Goal: Transaction & Acquisition: Purchase product/service

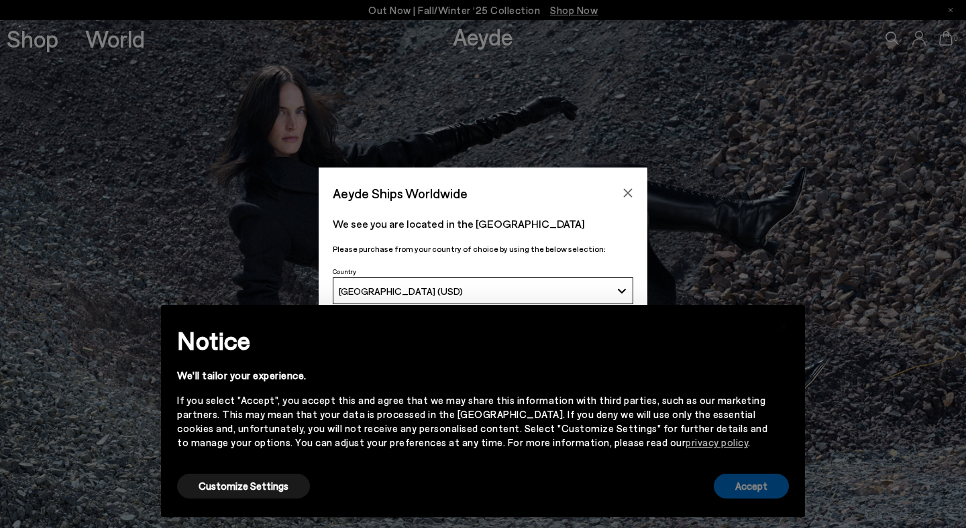
click at [744, 496] on button "Accept" at bounding box center [750, 486] width 75 height 25
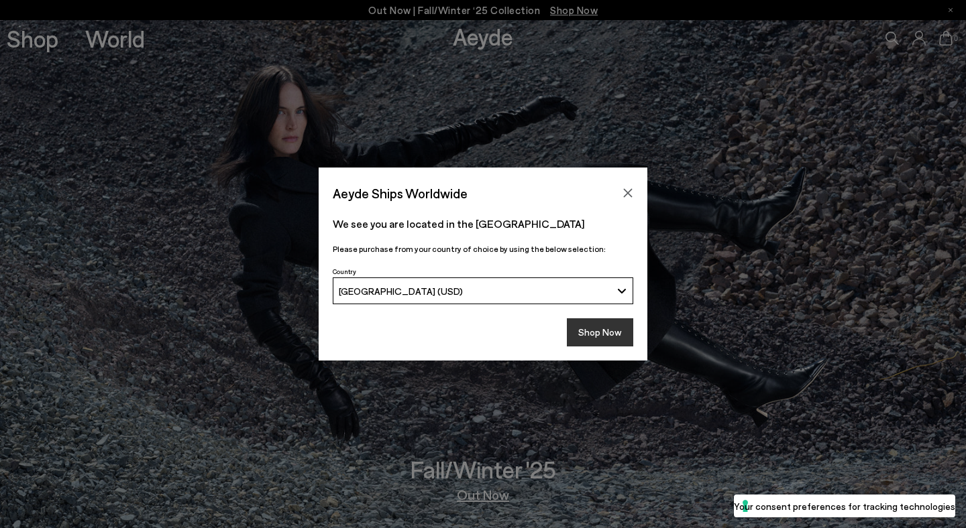
click at [601, 336] on button "Shop Now" at bounding box center [600, 332] width 66 height 28
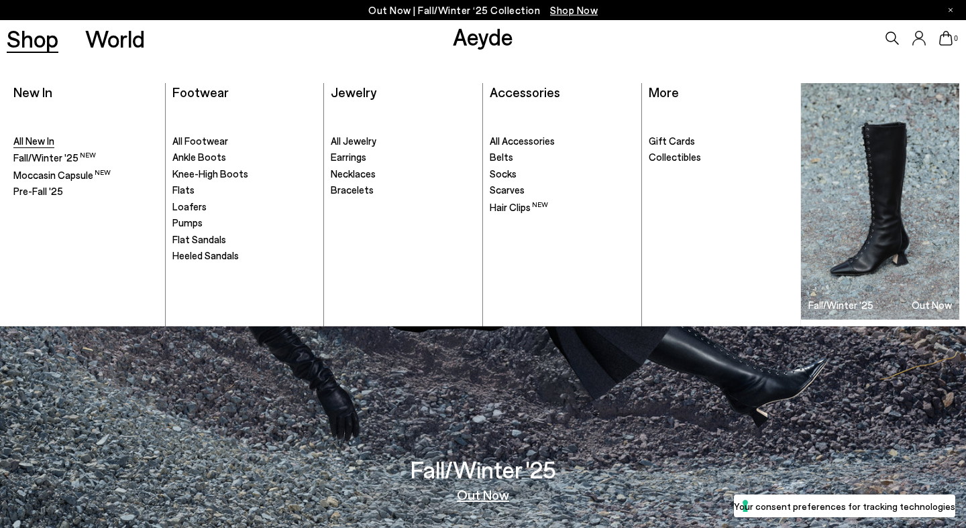
click at [45, 144] on span "All New In" at bounding box center [33, 141] width 41 height 12
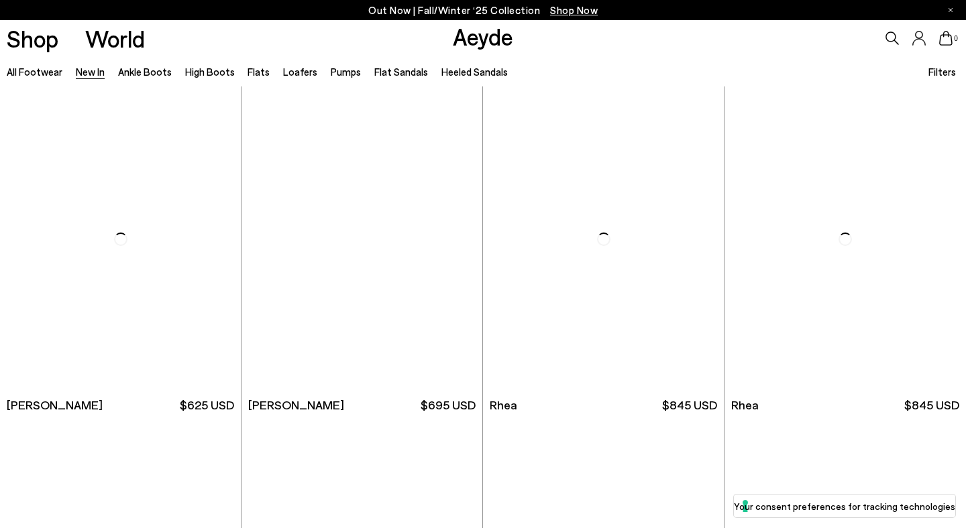
scroll to position [2327, 0]
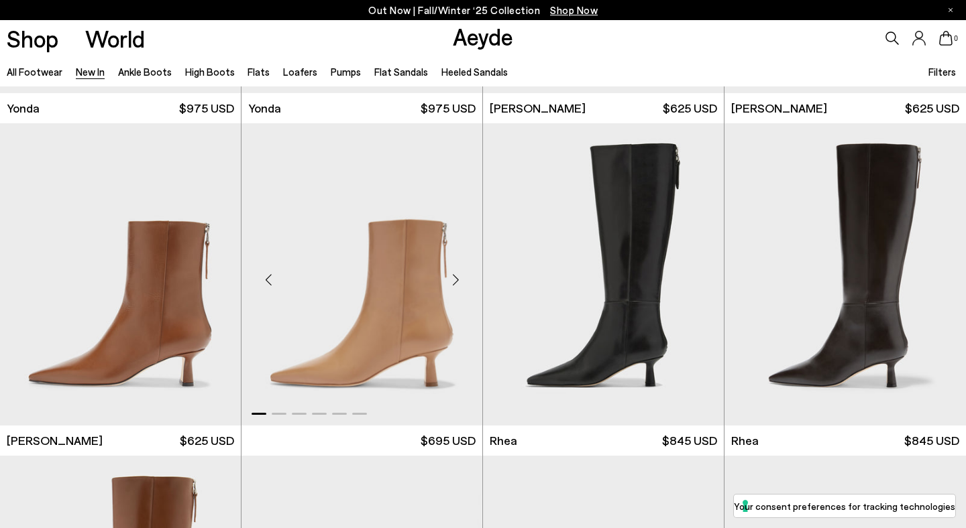
scroll to position [2238, 0]
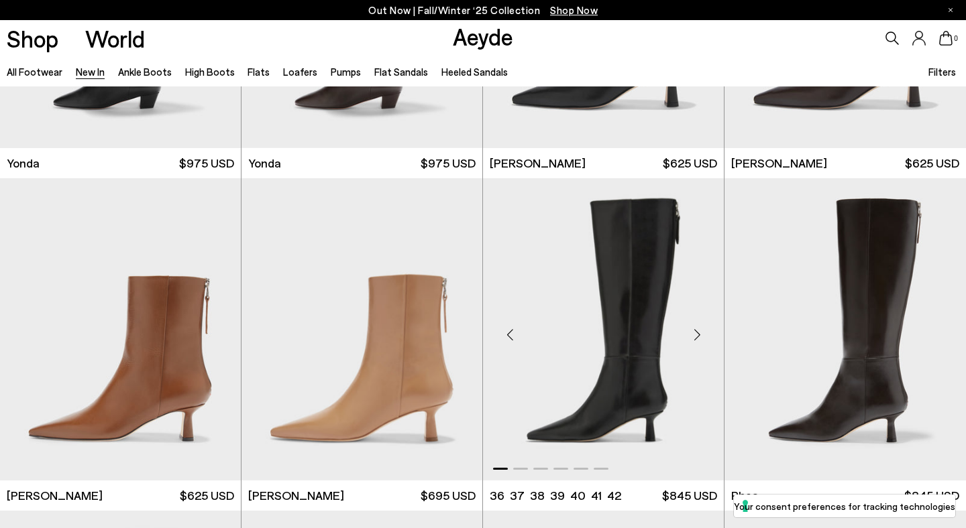
click at [705, 330] on div "Next slide" at bounding box center [697, 335] width 40 height 40
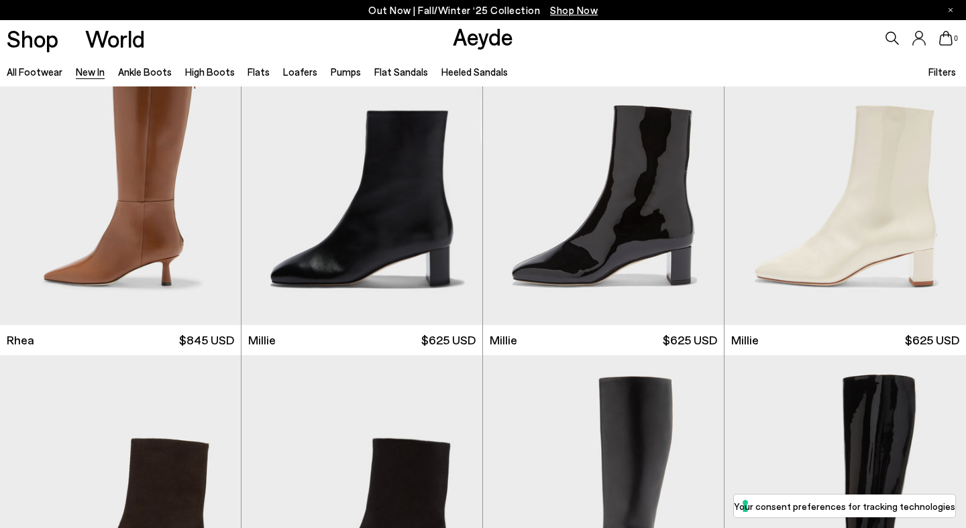
scroll to position [2988, 0]
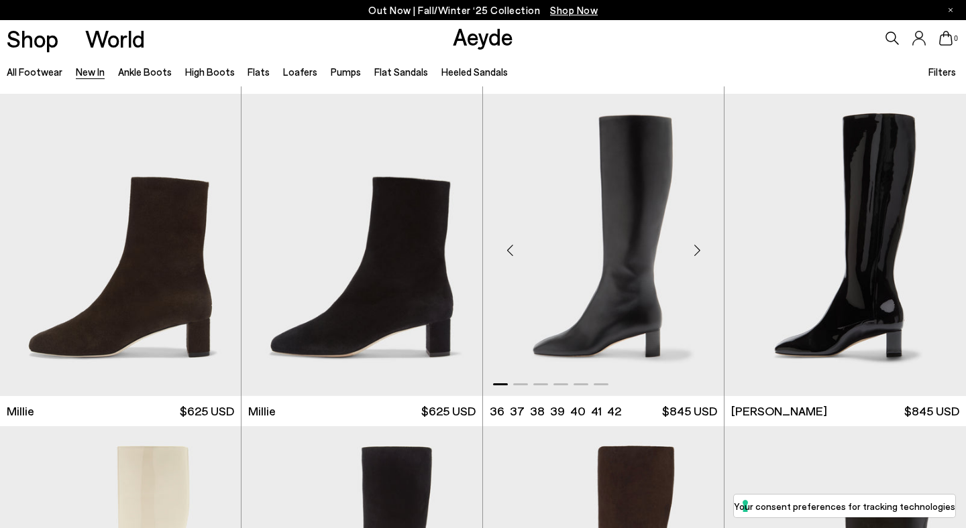
click at [693, 253] on div "Next slide" at bounding box center [697, 251] width 40 height 40
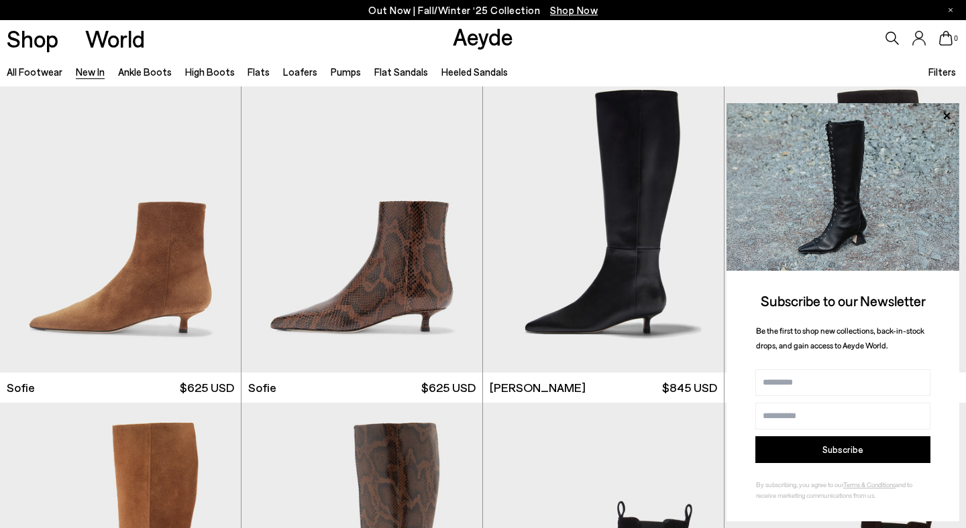
scroll to position [4346, 0]
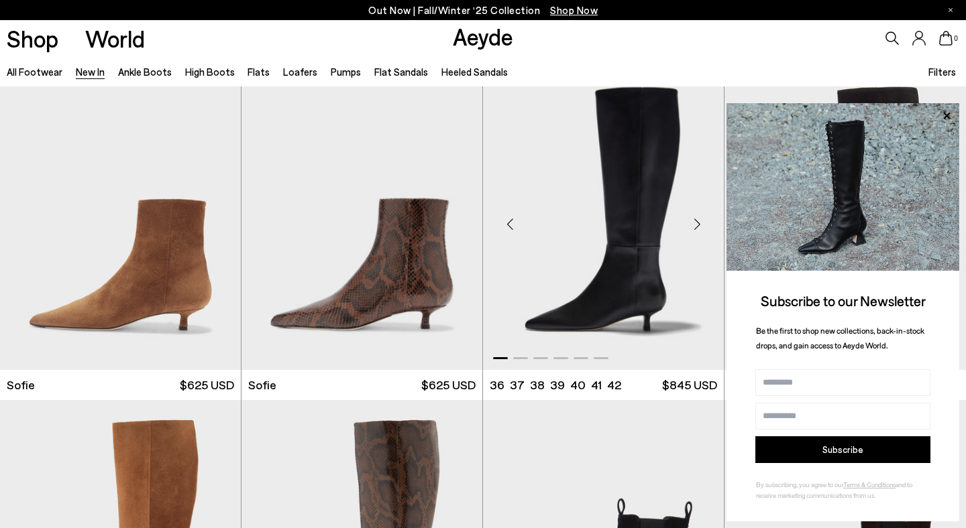
click at [699, 215] on div "Next slide" at bounding box center [697, 224] width 40 height 40
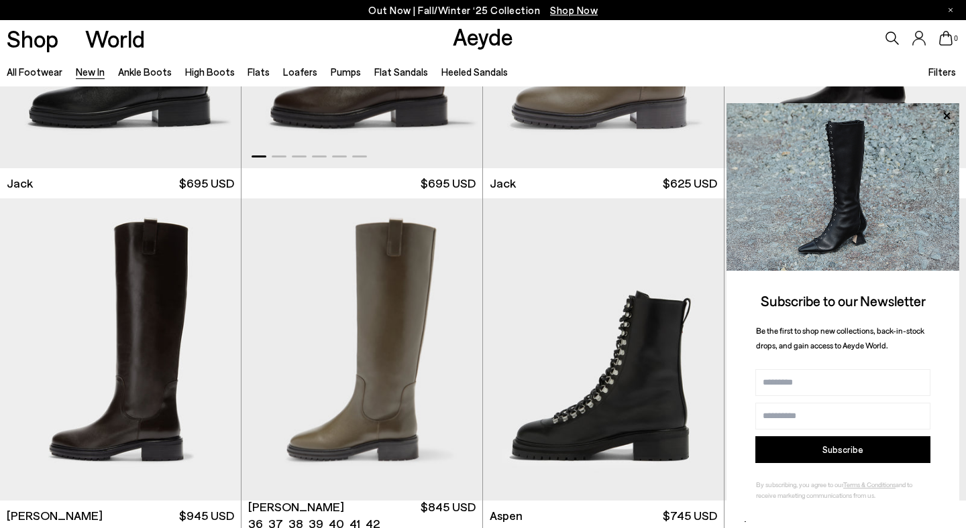
scroll to position [6881, 0]
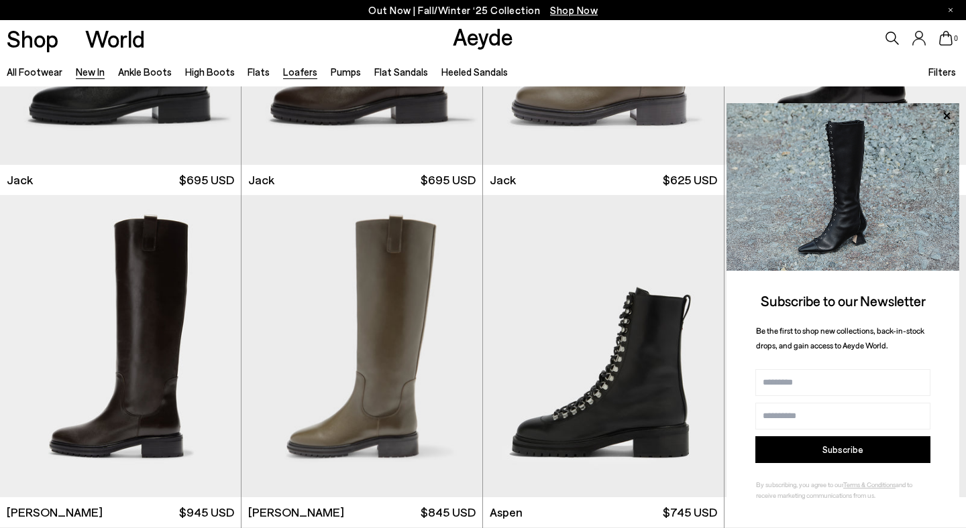
click at [299, 74] on link "Loafers" at bounding box center [300, 72] width 34 height 12
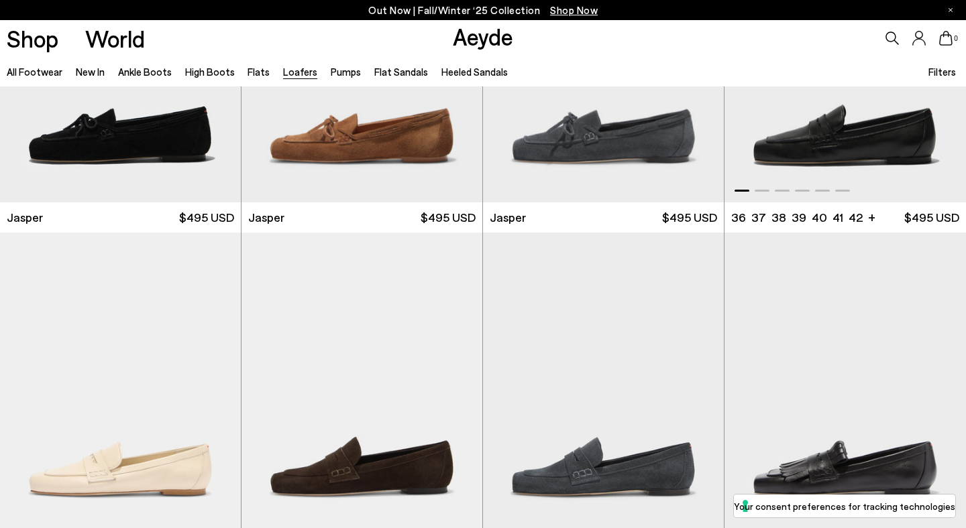
scroll to position [33, 0]
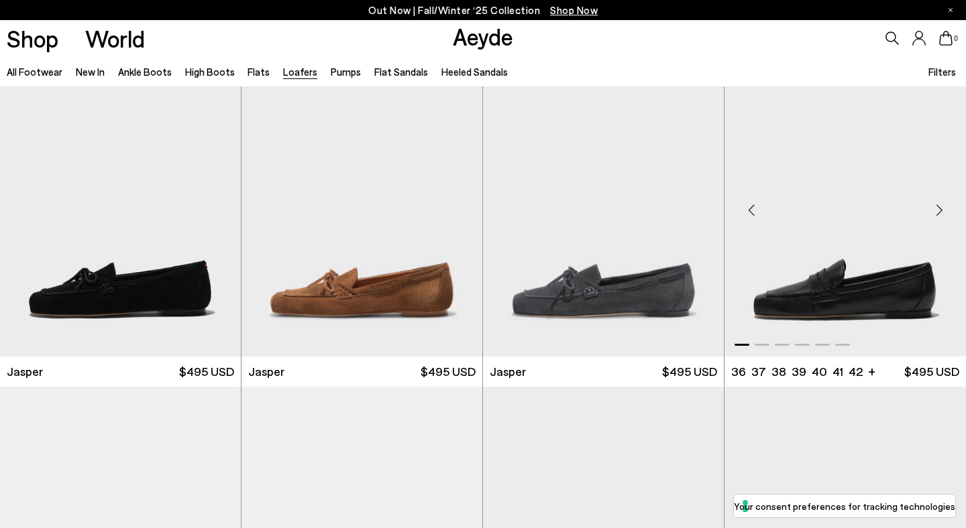
click at [940, 210] on div "Next slide" at bounding box center [939, 210] width 40 height 40
